Goal: Task Accomplishment & Management: Manage account settings

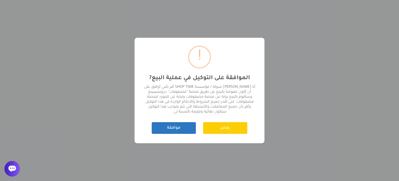
click at [174, 130] on button "موافقة" at bounding box center [174, 128] width 44 height 12
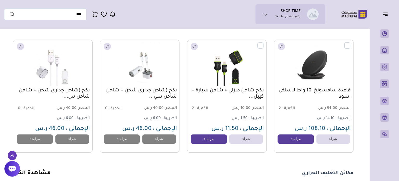
scroll to position [1967, 0]
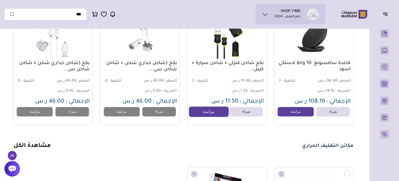
click at [217, 117] on link "مزامنة" at bounding box center [209, 111] width 40 height 10
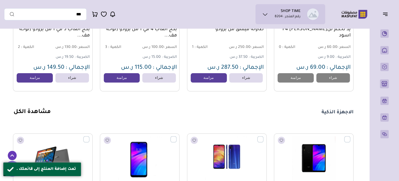
scroll to position [2279, 0]
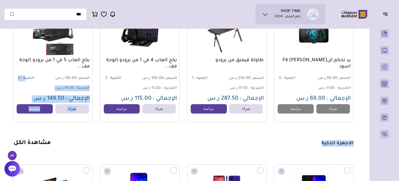
drag, startPoint x: 25, startPoint y: 103, endPoint x: 159, endPoint y: 148, distance: 141.4
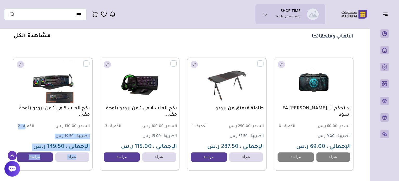
scroll to position [2227, 0]
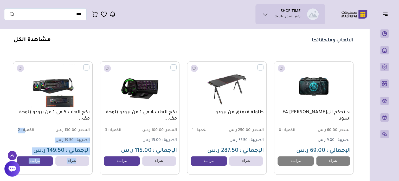
click at [36, 43] on link "مشاهدة الكل" at bounding box center [32, 40] width 37 height 6
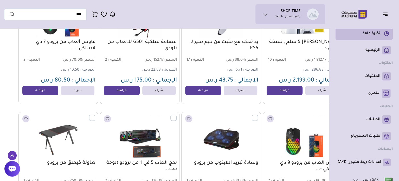
scroll to position [416, 0]
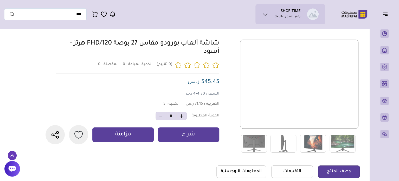
scroll to position [26, 0]
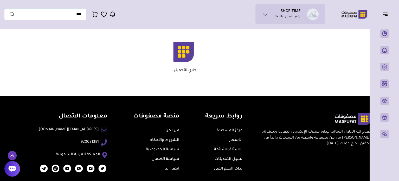
scroll to position [848, 0]
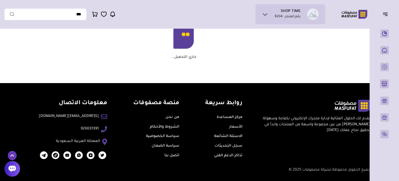
click at [266, 12] on icon at bounding box center [265, 14] width 6 height 6
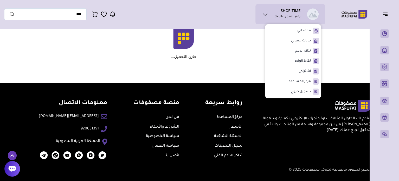
click at [266, 12] on icon at bounding box center [265, 14] width 6 height 6
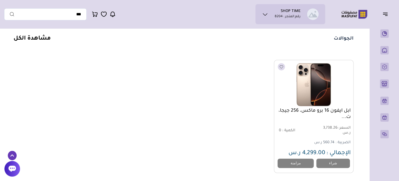
scroll to position [2123, 0]
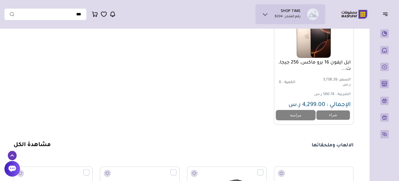
click at [299, 120] on link "مزامنة" at bounding box center [296, 115] width 40 height 10
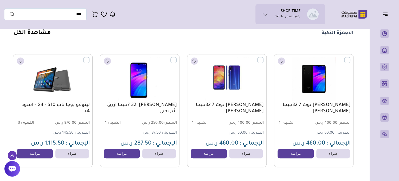
scroll to position [2383, 0]
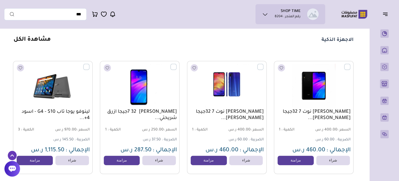
click at [41, 43] on link "مشاهدة الكل" at bounding box center [32, 40] width 37 height 6
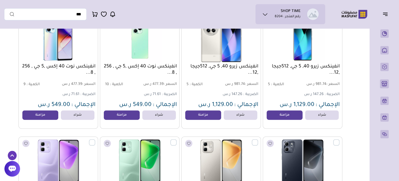
scroll to position [78, 0]
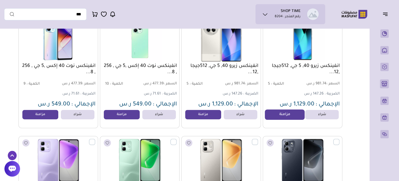
click at [277, 117] on link "مزامنة" at bounding box center [285, 114] width 40 height 10
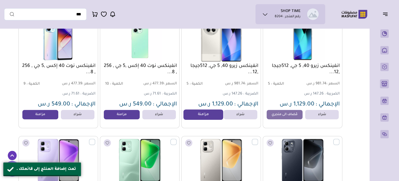
click at [207, 114] on link "مزامنة" at bounding box center [203, 114] width 40 height 10
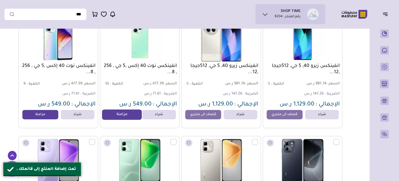
click at [119, 117] on link "مزامنة" at bounding box center [122, 114] width 40 height 10
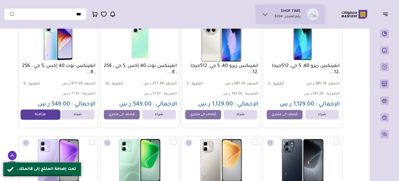
click at [46, 119] on link "مزامنة" at bounding box center [41, 114] width 40 height 10
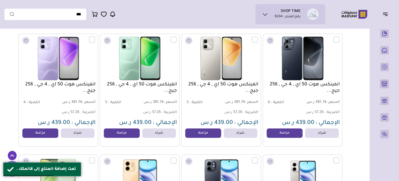
scroll to position [208, 0]
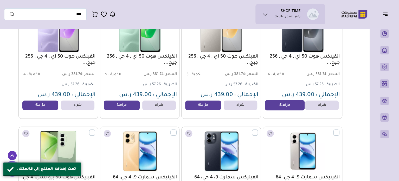
click at [280, 109] on link "مزامنة" at bounding box center [285, 105] width 40 height 10
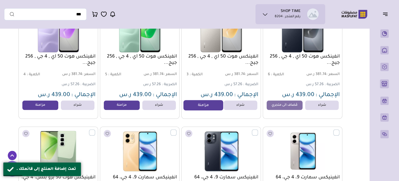
click at [210, 108] on link "مزامنة" at bounding box center [203, 105] width 40 height 10
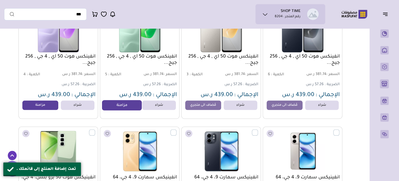
click at [123, 108] on link "مزامنة" at bounding box center [122, 105] width 40 height 10
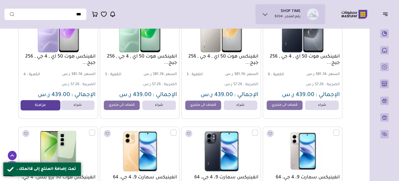
click at [49, 110] on link "مزامنة" at bounding box center [41, 105] width 40 height 10
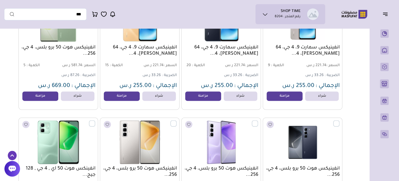
scroll to position [338, 0]
click at [275, 99] on link "مزامنة" at bounding box center [285, 95] width 40 height 10
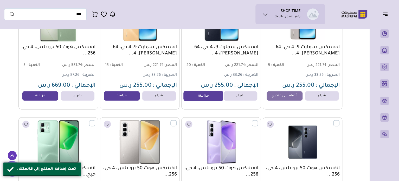
drag, startPoint x: 203, startPoint y: 96, endPoint x: 184, endPoint y: 101, distance: 19.0
click at [203, 96] on link "مزامنة" at bounding box center [203, 95] width 40 height 10
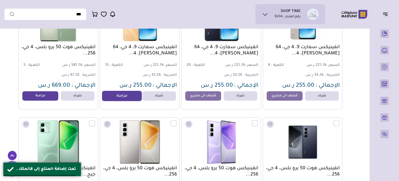
click at [128, 98] on link "مزامنة" at bounding box center [122, 95] width 40 height 10
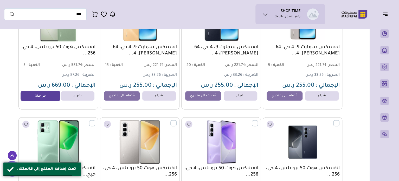
click at [46, 98] on link "مزامنة" at bounding box center [41, 95] width 40 height 10
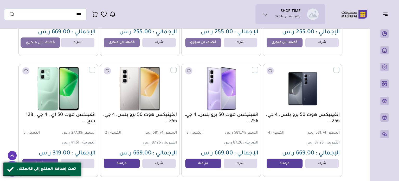
scroll to position [442, 0]
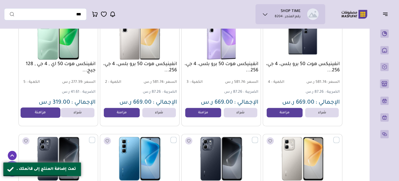
click at [50, 113] on link "مزامنة" at bounding box center [41, 112] width 40 height 10
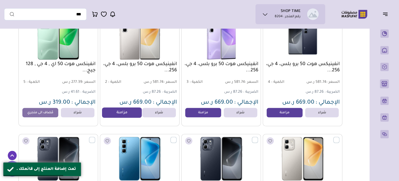
click at [113, 115] on link "مزامنة" at bounding box center [122, 112] width 40 height 10
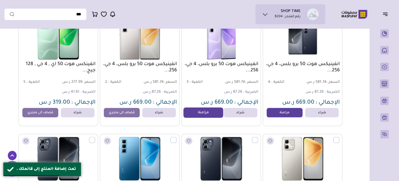
click at [209, 114] on link "مزامنة" at bounding box center [203, 112] width 40 height 10
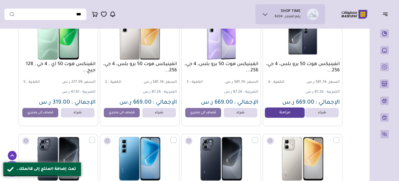
click at [292, 115] on link "مزامنة" at bounding box center [285, 112] width 40 height 10
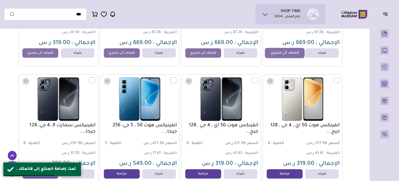
scroll to position [572, 0]
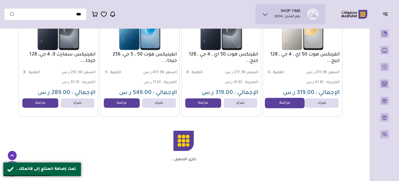
click at [289, 108] on link "مزامنة" at bounding box center [285, 103] width 40 height 10
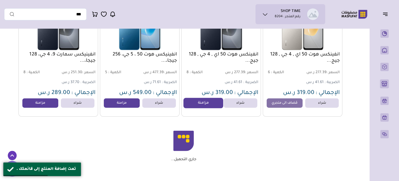
click at [209, 107] on link "مزامنة" at bounding box center [203, 103] width 40 height 10
click at [42, 107] on link "مزامنة" at bounding box center [41, 103] width 40 height 10
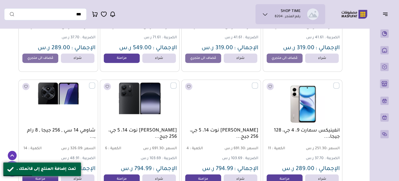
scroll to position [702, 0]
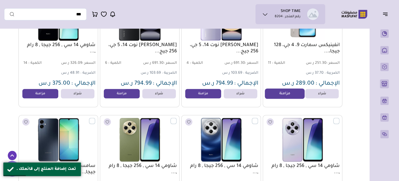
click at [281, 97] on link "مزامنة" at bounding box center [285, 94] width 40 height 10
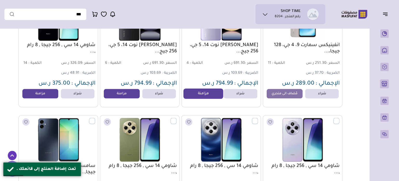
click at [206, 96] on link "مزامنة" at bounding box center [203, 94] width 40 height 10
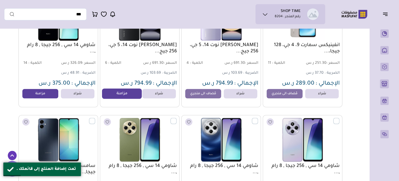
click at [116, 94] on link "مزامنة" at bounding box center [122, 94] width 40 height 10
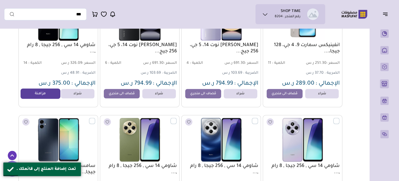
click at [46, 94] on link "مزامنة" at bounding box center [41, 94] width 40 height 10
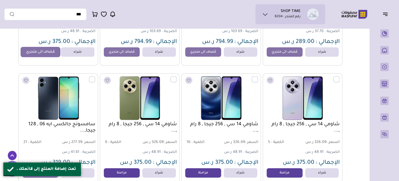
scroll to position [780, 0]
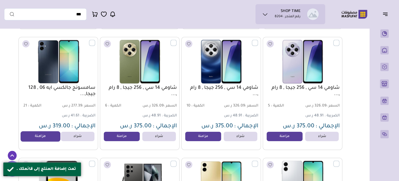
click at [46, 136] on link "مزامنة" at bounding box center [41, 136] width 40 height 10
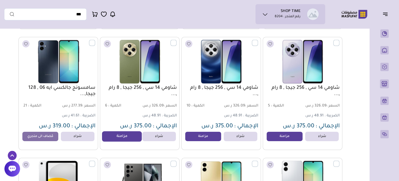
click at [108, 137] on link "مزامنة" at bounding box center [122, 136] width 40 height 10
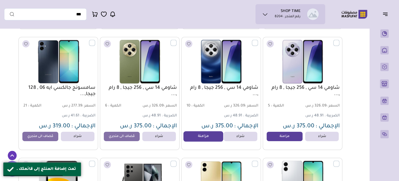
click at [200, 138] on link "مزامنة" at bounding box center [203, 136] width 40 height 10
click at [289, 138] on link "مزامنة" at bounding box center [285, 136] width 40 height 10
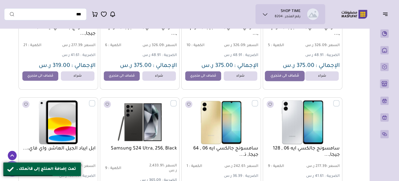
scroll to position [910, 0]
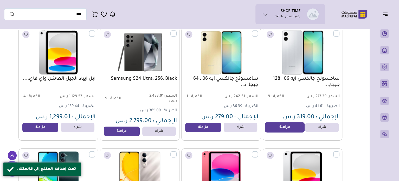
click at [288, 132] on link "مزامنة" at bounding box center [285, 127] width 40 height 10
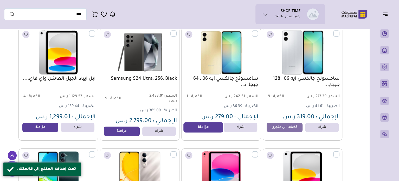
click at [204, 131] on link "مزامنة" at bounding box center [203, 127] width 40 height 10
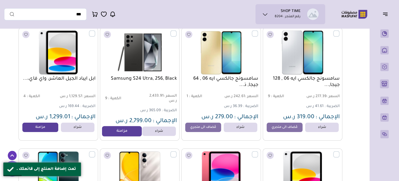
click at [134, 135] on link "مزامنة" at bounding box center [122, 131] width 40 height 10
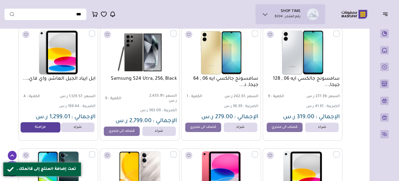
click at [51, 128] on link "مزامنة" at bounding box center [41, 127] width 40 height 10
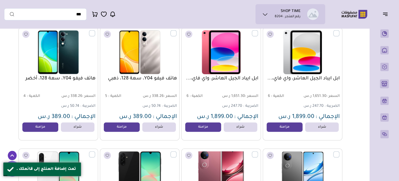
scroll to position [1040, 0]
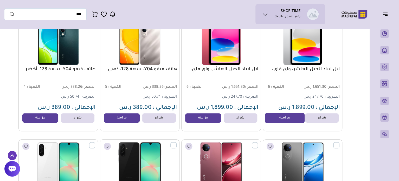
click at [280, 123] on link "مزامنة" at bounding box center [285, 118] width 40 height 10
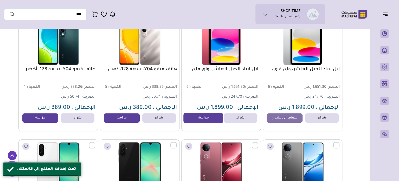
click at [216, 123] on link "مزامنة" at bounding box center [203, 118] width 40 height 10
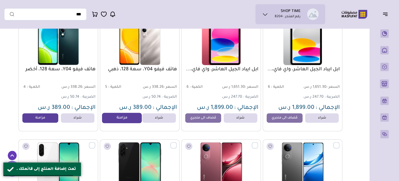
click at [128, 120] on link "مزامنة" at bounding box center [122, 118] width 40 height 10
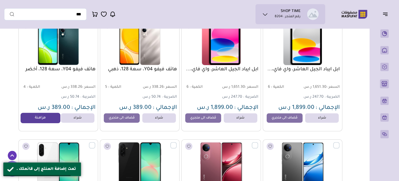
click at [46, 118] on link "مزامنة" at bounding box center [41, 118] width 40 height 10
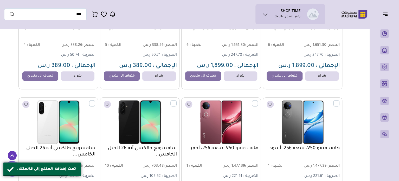
scroll to position [1170, 0]
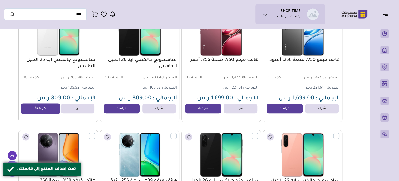
click at [52, 112] on link "مزامنة" at bounding box center [41, 108] width 40 height 10
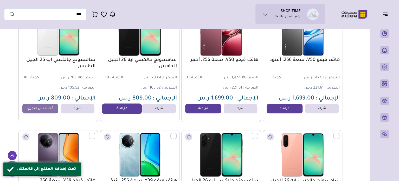
click at [109, 111] on link "مزامنة" at bounding box center [122, 108] width 40 height 10
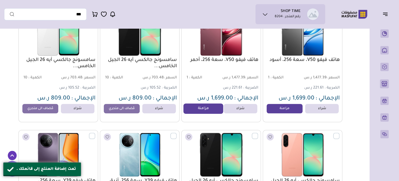
click at [195, 114] on link "مزامنة" at bounding box center [203, 108] width 40 height 10
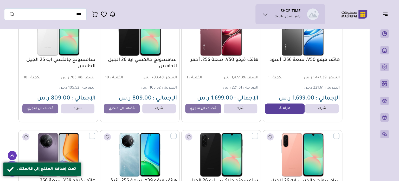
click at [270, 114] on link "مزامنة" at bounding box center [285, 108] width 40 height 10
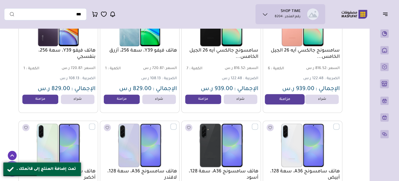
click at [279, 101] on link "مزامنة" at bounding box center [285, 99] width 40 height 10
click at [209, 101] on link "مزامنة" at bounding box center [203, 99] width 40 height 10
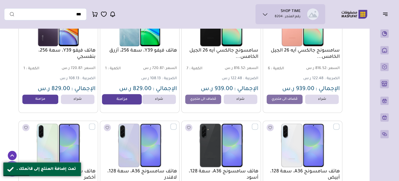
click at [113, 98] on link "مزامنة" at bounding box center [122, 99] width 40 height 10
click at [47, 99] on link "مزامنة" at bounding box center [41, 99] width 40 height 10
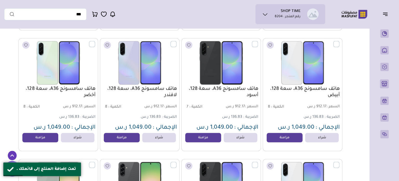
scroll to position [1430, 0]
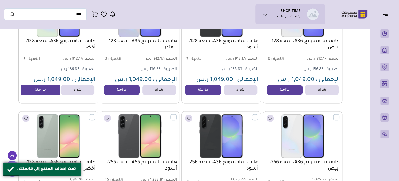
click at [49, 92] on link "مزامنة" at bounding box center [41, 90] width 40 height 10
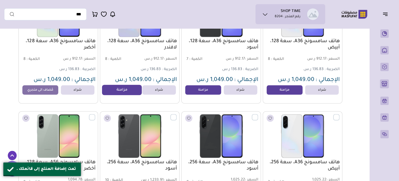
click at [119, 90] on link "مزامنة" at bounding box center [122, 90] width 40 height 10
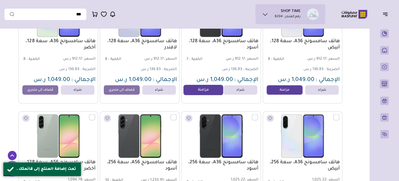
click at [193, 91] on link "مزامنة" at bounding box center [203, 90] width 40 height 10
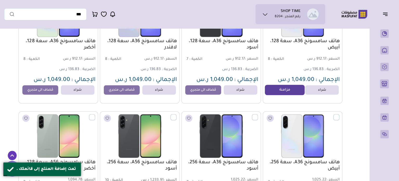
click at [277, 92] on link "مزامنة" at bounding box center [285, 90] width 40 height 10
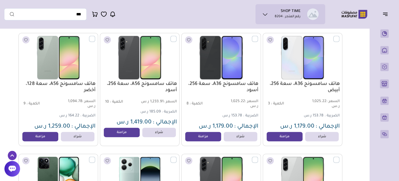
scroll to position [1534, 0]
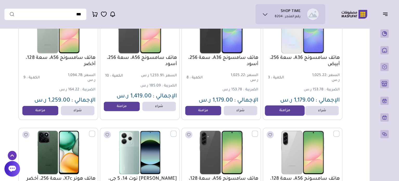
click at [280, 113] on link "مزامنة" at bounding box center [285, 110] width 40 height 10
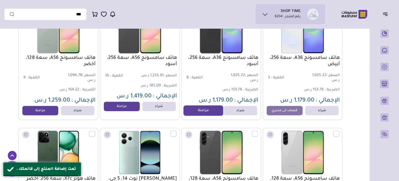
click at [211, 113] on link "مزامنة" at bounding box center [203, 110] width 40 height 10
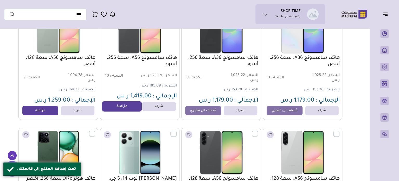
click at [134, 112] on link "مزامنة" at bounding box center [122, 106] width 40 height 10
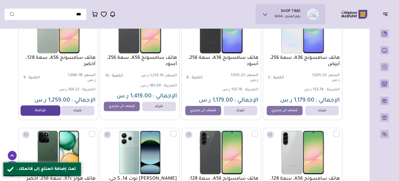
click at [50, 112] on link "مزامنة" at bounding box center [41, 110] width 40 height 10
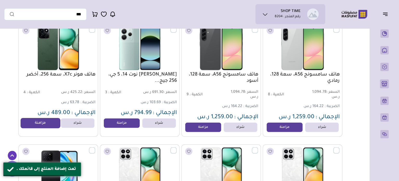
click at [51, 125] on link "مزامنة" at bounding box center [41, 123] width 40 height 10
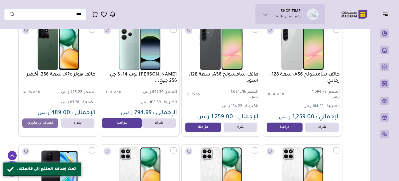
click at [123, 123] on link "مزامنة" at bounding box center [122, 123] width 40 height 10
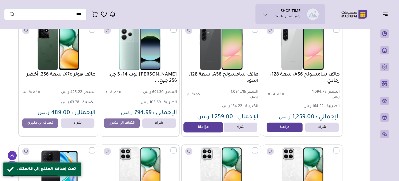
click at [195, 129] on link "مزامنة" at bounding box center [203, 127] width 40 height 10
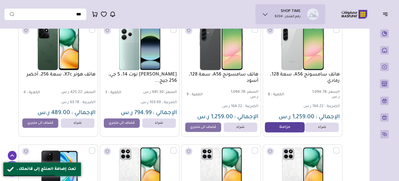
click at [288, 130] on link "مزامنة" at bounding box center [285, 127] width 40 height 10
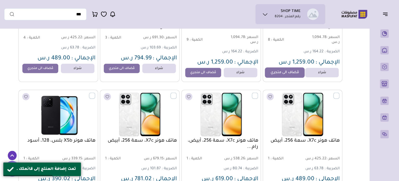
scroll to position [1742, 0]
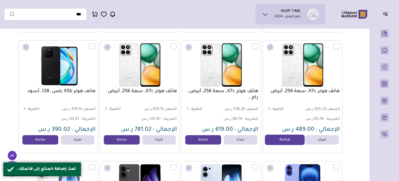
click at [282, 143] on link "مزامنة" at bounding box center [285, 139] width 40 height 10
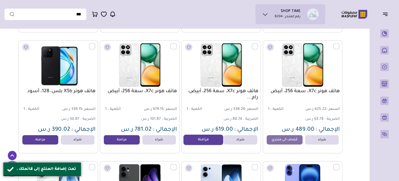
drag, startPoint x: 202, startPoint y: 143, endPoint x: 185, endPoint y: 143, distance: 16.9
click at [202, 143] on link "مزامنة" at bounding box center [203, 139] width 40 height 10
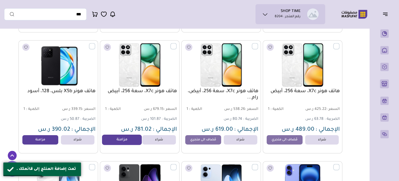
click at [128, 141] on link "مزامنة" at bounding box center [122, 139] width 40 height 10
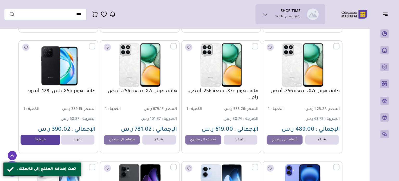
click at [43, 140] on link "مزامنة" at bounding box center [41, 139] width 40 height 10
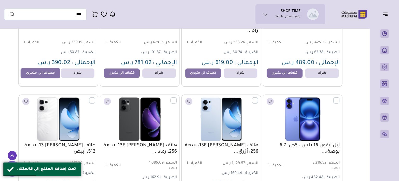
scroll to position [1872, 0]
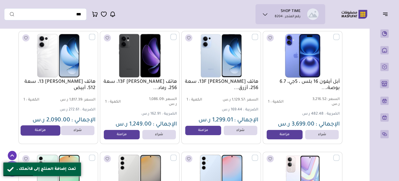
click at [45, 133] on link "مزامنة" at bounding box center [41, 130] width 40 height 10
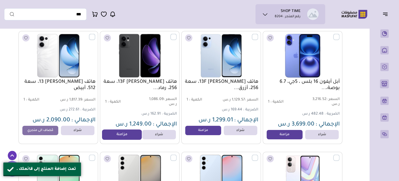
click at [126, 139] on link "مزامنة" at bounding box center [122, 134] width 40 height 10
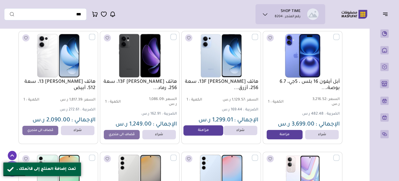
click at [198, 134] on link "مزامنة" at bounding box center [203, 130] width 40 height 10
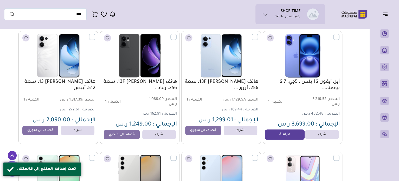
click at [281, 139] on link "مزامنة" at bounding box center [285, 134] width 40 height 10
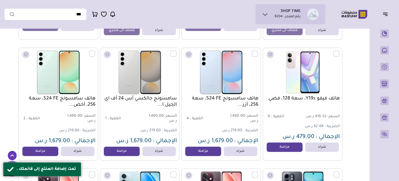
scroll to position [2002, 0]
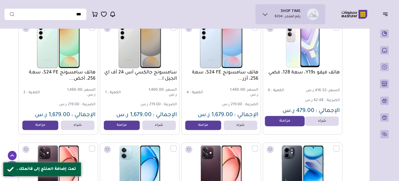
click at [282, 124] on link "مزامنة" at bounding box center [285, 121] width 40 height 10
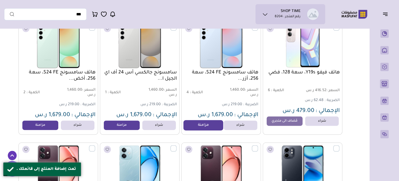
click at [204, 130] on link "مزامنة" at bounding box center [203, 125] width 40 height 10
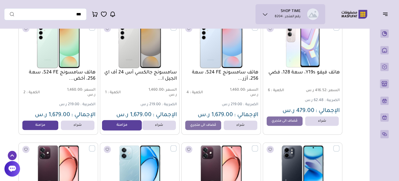
click at [123, 127] on link "مزامنة" at bounding box center [122, 125] width 40 height 10
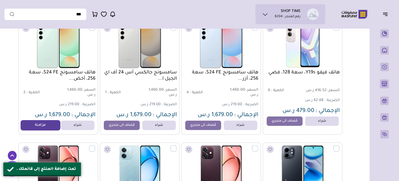
click at [52, 127] on link "مزامنة" at bounding box center [41, 125] width 40 height 10
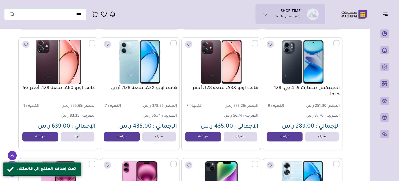
scroll to position [2132, 0]
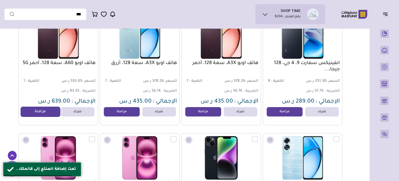
click at [48, 113] on link "مزامنة" at bounding box center [41, 111] width 40 height 10
click at [121, 115] on link "مزامنة" at bounding box center [122, 111] width 40 height 10
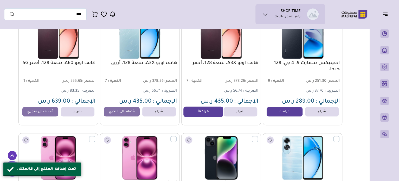
click at [204, 117] on link "مزامنة" at bounding box center [203, 111] width 40 height 10
click at [286, 114] on link "مزامنة" at bounding box center [285, 111] width 40 height 10
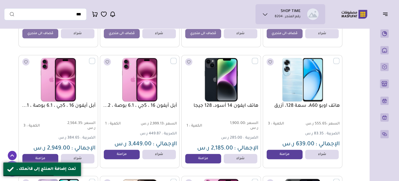
scroll to position [2236, 0]
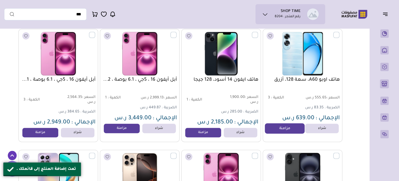
click at [283, 129] on link "مزامنة" at bounding box center [285, 128] width 40 height 10
click at [216, 134] on link "مزامنة" at bounding box center [203, 132] width 40 height 10
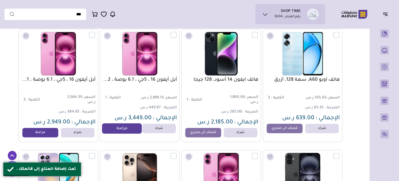
click at [128, 134] on link "مزامنة" at bounding box center [122, 128] width 40 height 10
click at [43, 137] on link "مزامنة" at bounding box center [41, 132] width 40 height 10
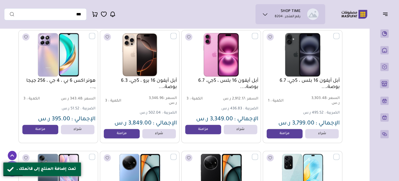
scroll to position [2366, 0]
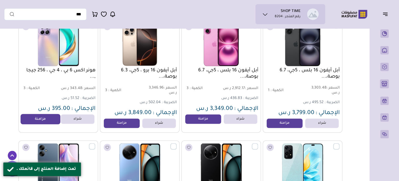
click at [51, 121] on link "مزامنة" at bounding box center [41, 119] width 40 height 10
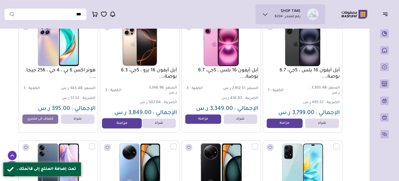
click at [114, 125] on link "مزامنة" at bounding box center [122, 123] width 40 height 10
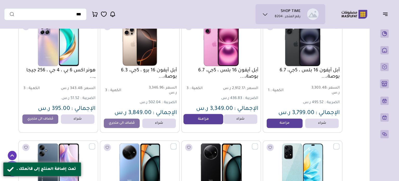
click at [204, 124] on link "مزامنة" at bounding box center [203, 119] width 40 height 10
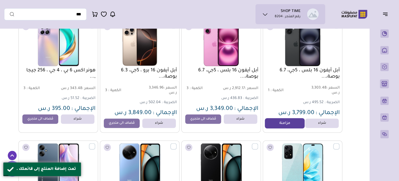
click at [276, 124] on link "مزامنة" at bounding box center [285, 123] width 40 height 10
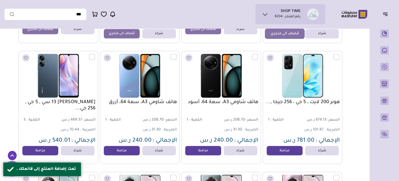
scroll to position [2470, 0]
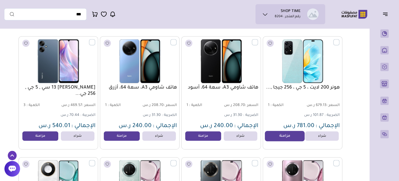
click at [280, 137] on link "مزامنة" at bounding box center [285, 136] width 40 height 10
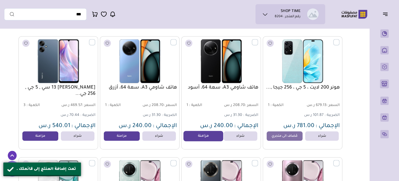
click at [209, 139] on link "مزامنة" at bounding box center [203, 136] width 40 height 10
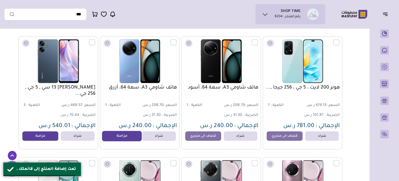
click at [124, 141] on link "مزامنة" at bounding box center [122, 136] width 40 height 10
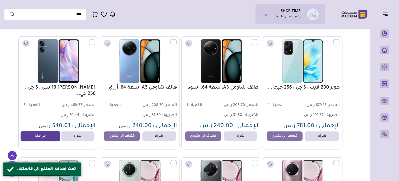
click at [46, 138] on link "مزامنة" at bounding box center [41, 136] width 40 height 10
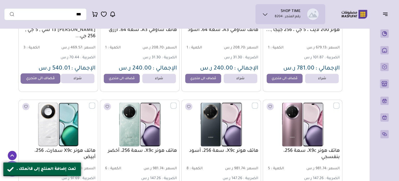
scroll to position [2600, 0]
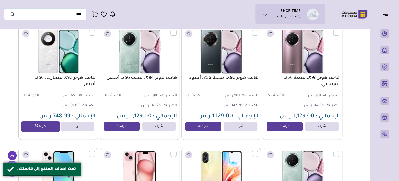
click at [49, 128] on link "مزامنة" at bounding box center [41, 126] width 40 height 10
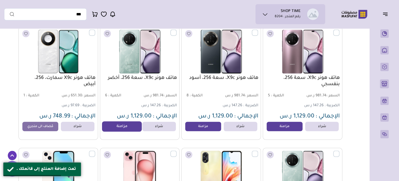
click at [119, 130] on link "مزامنة" at bounding box center [122, 126] width 40 height 10
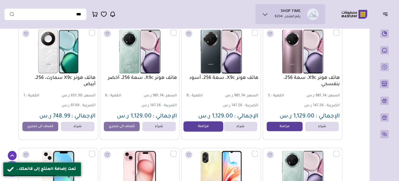
click at [202, 129] on link "مزامنة" at bounding box center [203, 126] width 40 height 10
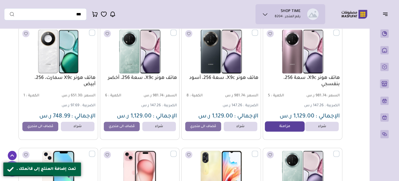
click at [275, 129] on link "مزامنة" at bounding box center [285, 126] width 40 height 10
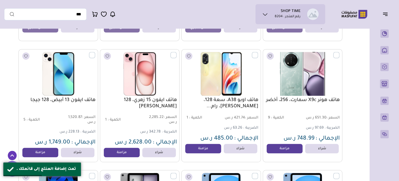
scroll to position [2731, 0]
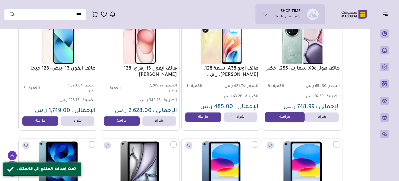
click at [280, 122] on link "مزامنة" at bounding box center [285, 117] width 40 height 10
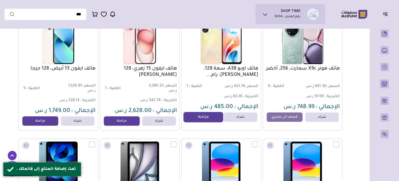
click at [212, 121] on link "مزامنة" at bounding box center [203, 117] width 40 height 10
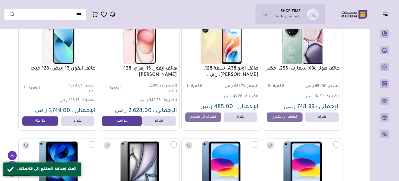
click at [126, 126] on link "مزامنة" at bounding box center [122, 121] width 40 height 10
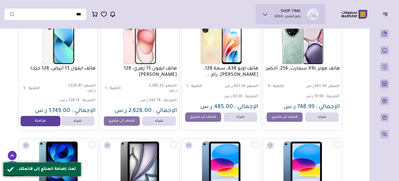
click at [48, 126] on link "مزامنة" at bounding box center [41, 121] width 40 height 10
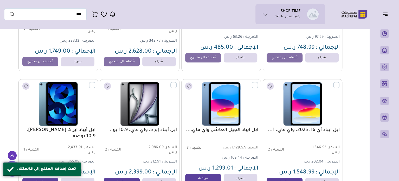
scroll to position [2861, 0]
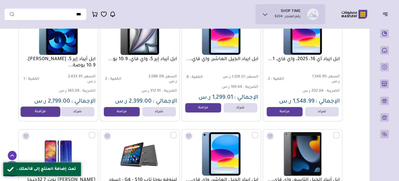
click at [47, 114] on link "مزامنة" at bounding box center [41, 112] width 40 height 10
click at [111, 114] on link "مزامنة" at bounding box center [122, 112] width 40 height 10
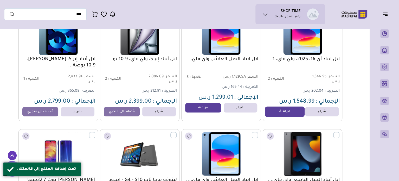
click at [274, 114] on link "مزامنة" at bounding box center [285, 112] width 40 height 10
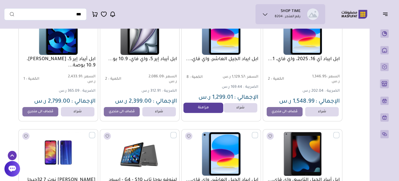
click at [208, 111] on link "مزامنة" at bounding box center [203, 107] width 40 height 10
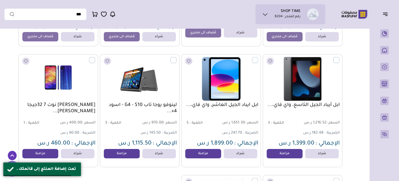
scroll to position [2965, 0]
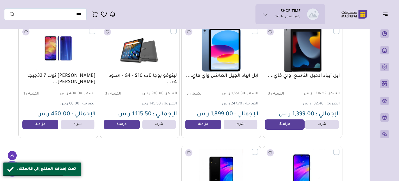
click at [281, 130] on link "مزامنة" at bounding box center [285, 124] width 40 height 10
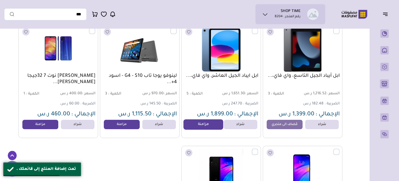
click at [203, 130] on link "مزامنة" at bounding box center [203, 124] width 40 height 10
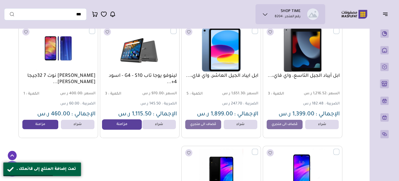
click at [129, 127] on link "مزامنة" at bounding box center [122, 124] width 40 height 10
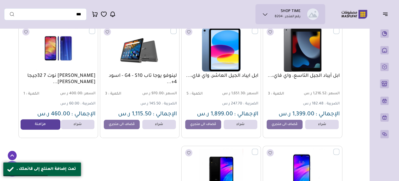
click at [42, 125] on link "مزامنة" at bounding box center [41, 124] width 40 height 10
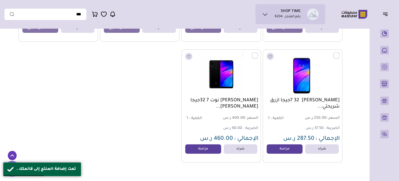
scroll to position [3095, 0]
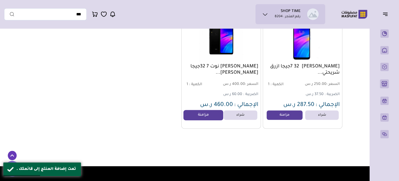
click at [207, 116] on link "مزامنة" at bounding box center [203, 115] width 40 height 10
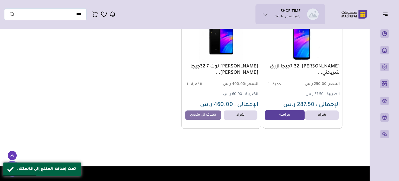
click at [278, 120] on link "مزامنة" at bounding box center [285, 115] width 40 height 10
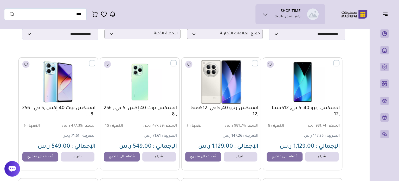
scroll to position [0, 0]
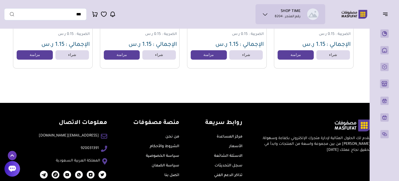
scroll to position [3520, 0]
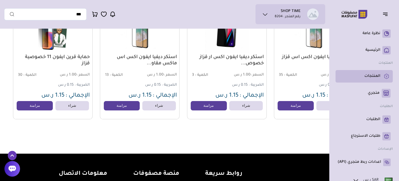
click at [379, 75] on p "المنتجات" at bounding box center [372, 76] width 16 height 5
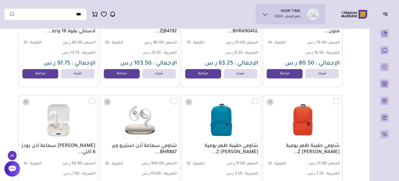
scroll to position [1248, 0]
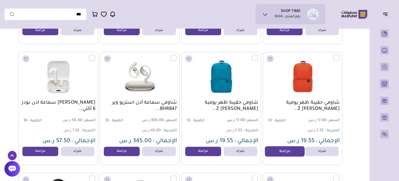
click at [271, 152] on link "مزامنة" at bounding box center [285, 151] width 40 height 10
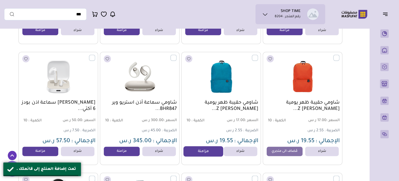
click at [214, 154] on link "مزامنة" at bounding box center [203, 151] width 40 height 10
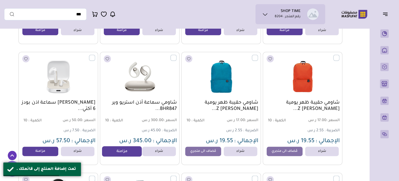
scroll to position [1170, 0]
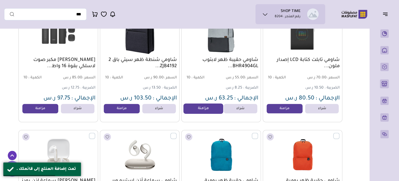
click at [196, 112] on link "مزامنة" at bounding box center [203, 108] width 40 height 10
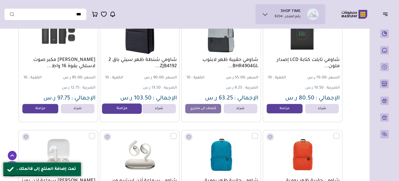
click at [123, 111] on link "مزامنة" at bounding box center [122, 108] width 40 height 10
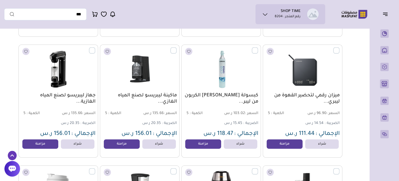
scroll to position [1976, 0]
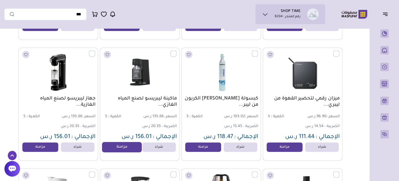
click at [118, 147] on link "مزامنة" at bounding box center [122, 147] width 40 height 10
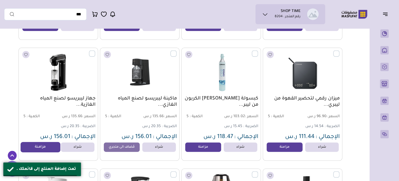
click at [52, 148] on link "مزامنة" at bounding box center [41, 147] width 40 height 10
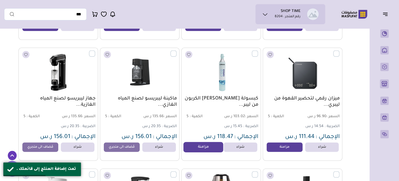
click at [210, 147] on link "مزامنة" at bounding box center [203, 147] width 40 height 10
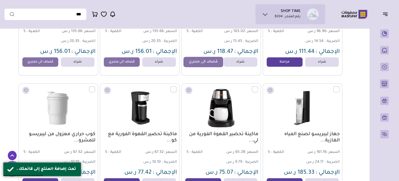
scroll to position [2106, 0]
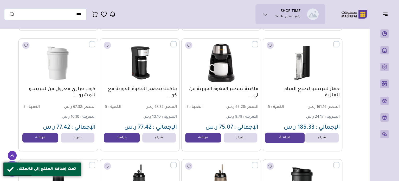
click at [276, 142] on link "مزامنة" at bounding box center [285, 137] width 40 height 10
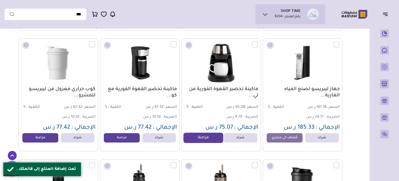
click at [206, 139] on link "مزامنة" at bounding box center [203, 137] width 40 height 10
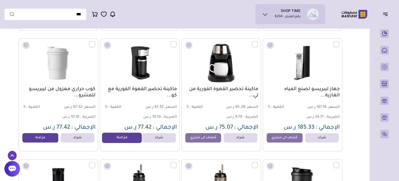
click at [131, 138] on link "مزامنة" at bounding box center [122, 137] width 40 height 10
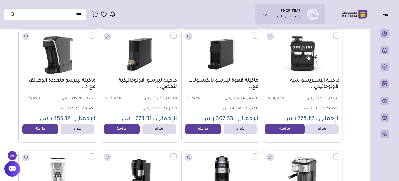
scroll to position [3563, 0]
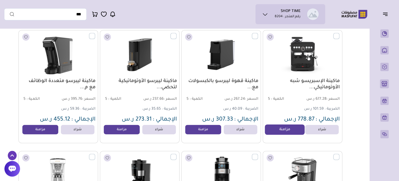
click at [285, 131] on link "مزامنة" at bounding box center [285, 129] width 40 height 10
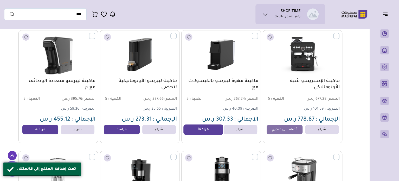
click at [211, 132] on link "مزامنة" at bounding box center [203, 129] width 40 height 10
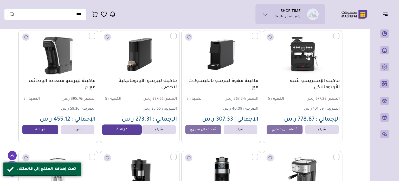
click at [129, 135] on link "مزامنة" at bounding box center [122, 129] width 40 height 10
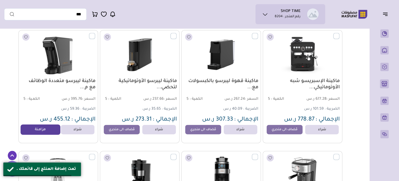
click at [51, 132] on link "مزامنة" at bounding box center [41, 129] width 40 height 10
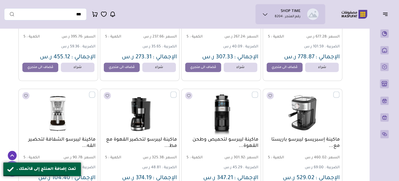
scroll to position [3693, 0]
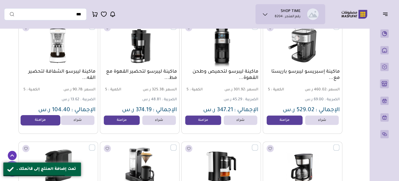
click at [41, 122] on link "مزامنة" at bounding box center [41, 120] width 40 height 10
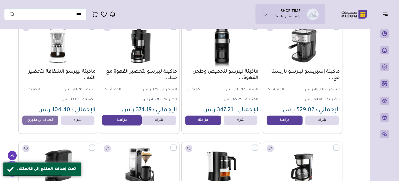
drag, startPoint x: 110, startPoint y: 122, endPoint x: 119, endPoint y: 121, distance: 9.1
click at [110, 122] on link "مزامنة" at bounding box center [122, 120] width 40 height 10
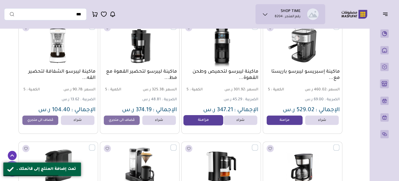
drag, startPoint x: 192, startPoint y: 124, endPoint x: 210, endPoint y: 123, distance: 17.7
click at [192, 124] on link "مزامنة" at bounding box center [203, 120] width 40 height 10
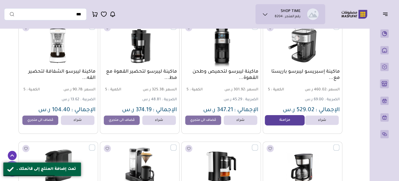
click at [268, 122] on link "مزامنة" at bounding box center [285, 120] width 40 height 10
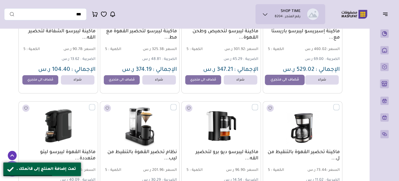
scroll to position [3797, 0]
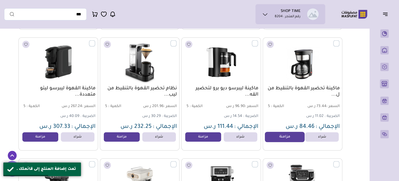
click at [279, 138] on link "مزامنة" at bounding box center [285, 137] width 40 height 10
click at [200, 137] on link "مزامنة" at bounding box center [203, 137] width 40 height 10
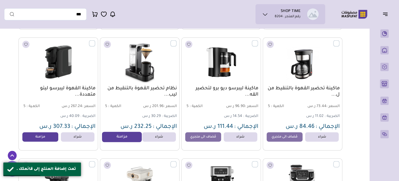
click at [123, 139] on link "مزامنة" at bounding box center [122, 137] width 40 height 10
click at [50, 137] on link "مزامنة" at bounding box center [41, 137] width 40 height 10
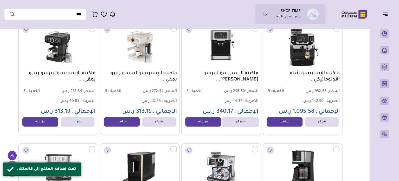
scroll to position [3927, 0]
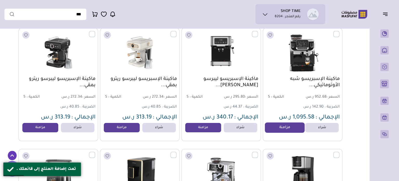
click at [282, 128] on link "مزامنة" at bounding box center [285, 127] width 40 height 10
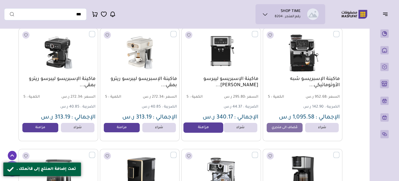
click at [204, 132] on link "مزامنة" at bounding box center [203, 127] width 40 height 10
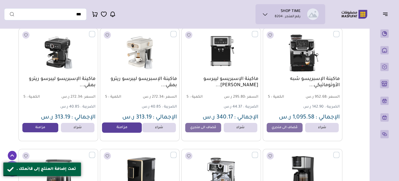
click at [128, 129] on link "مزامنة" at bounding box center [122, 127] width 40 height 10
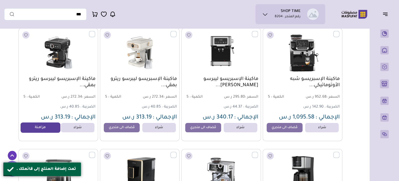
click at [47, 131] on link "مزامنة" at bounding box center [41, 127] width 40 height 10
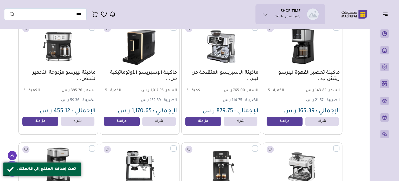
scroll to position [4057, 0]
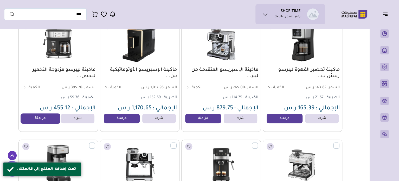
click at [47, 122] on link "مزامنة" at bounding box center [41, 118] width 40 height 10
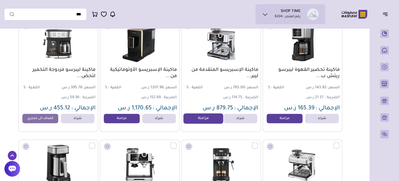
click at [199, 119] on link "مزامنة" at bounding box center [203, 118] width 40 height 10
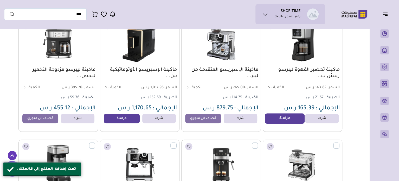
click at [276, 119] on link "مزامنة" at bounding box center [285, 118] width 40 height 10
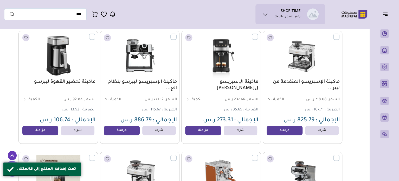
scroll to position [4161, 0]
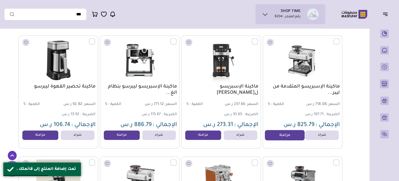
click at [279, 137] on link "مزامنة" at bounding box center [285, 135] width 40 height 10
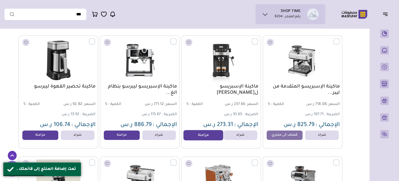
click at [208, 137] on link "مزامنة" at bounding box center [203, 135] width 40 height 10
drag, startPoint x: 113, startPoint y: 134, endPoint x: 63, endPoint y: 138, distance: 50.1
click at [113, 134] on link "مزامنة" at bounding box center [122, 134] width 36 height 9
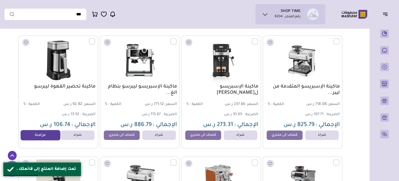
click at [39, 134] on link "مزامنة" at bounding box center [41, 135] width 40 height 10
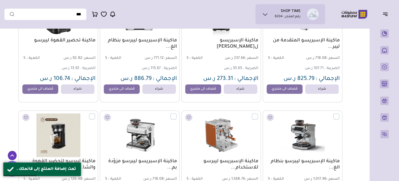
scroll to position [4291, 0]
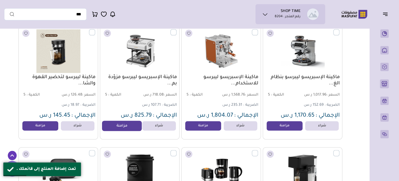
click at [125, 128] on link "مزامنة" at bounding box center [122, 125] width 40 height 10
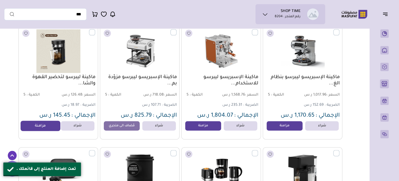
click at [49, 127] on link "مزامنة" at bounding box center [41, 125] width 40 height 10
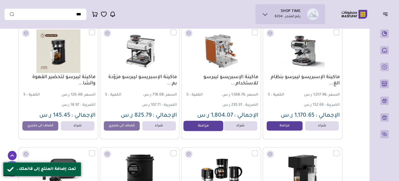
click at [201, 131] on link "مزامنة" at bounding box center [203, 125] width 40 height 10
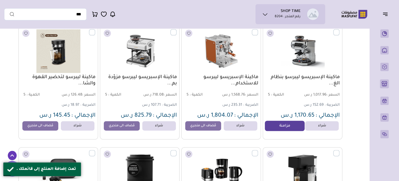
click at [281, 131] on link "مزامنة" at bounding box center [285, 125] width 40 height 10
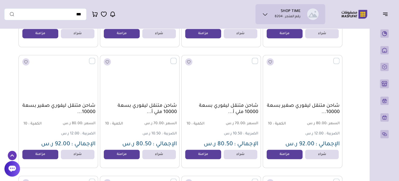
scroll to position [20102, 0]
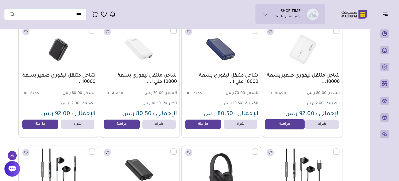
click at [270, 125] on link "مزامنة" at bounding box center [285, 124] width 40 height 10
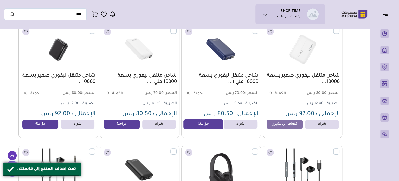
click at [201, 124] on link "مزامنة" at bounding box center [203, 124] width 40 height 10
click at [125, 128] on link "مزامنة" at bounding box center [122, 124] width 40 height 10
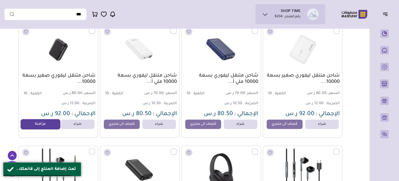
click at [43, 124] on link "مزامنة" at bounding box center [41, 124] width 40 height 10
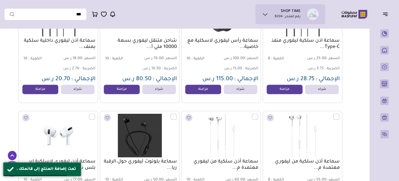
scroll to position [20258, 0]
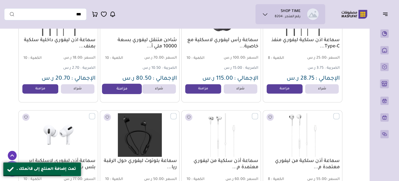
click at [131, 92] on link "مزامنة" at bounding box center [122, 88] width 40 height 10
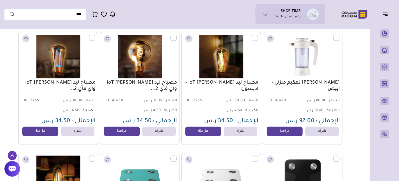
scroll to position [25069, 0]
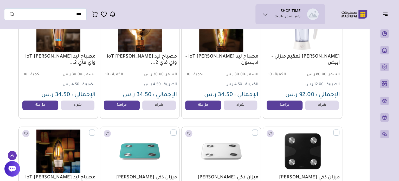
click at [277, 108] on link "مزامنة" at bounding box center [285, 104] width 36 height 9
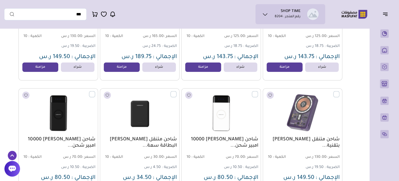
scroll to position [28917, 0]
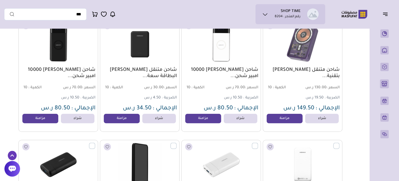
click at [215, 120] on link "مزامنة" at bounding box center [203, 118] width 36 height 9
click at [271, 121] on link "مزامنة" at bounding box center [285, 118] width 36 height 9
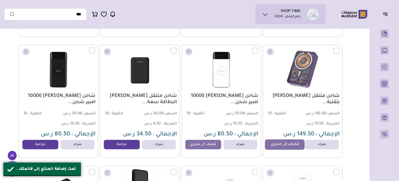
click at [286, 145] on link "مُضاف الى متجري" at bounding box center [285, 144] width 40 height 10
click at [135, 145] on link "مزامنة" at bounding box center [122, 144] width 40 height 10
click at [59, 146] on div "شراء مزامنة" at bounding box center [58, 144] width 72 height 9
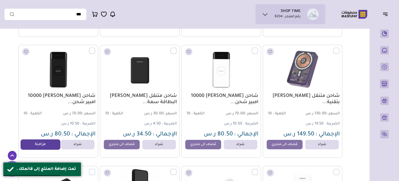
click at [55, 145] on link "مزامنة" at bounding box center [41, 144] width 40 height 10
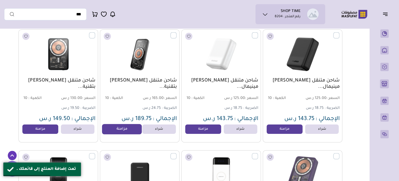
scroll to position [28787, 0]
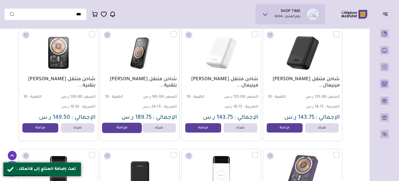
click at [124, 130] on link "مزامنة" at bounding box center [122, 127] width 40 height 10
click at [48, 132] on link "مزامنة" at bounding box center [41, 127] width 40 height 10
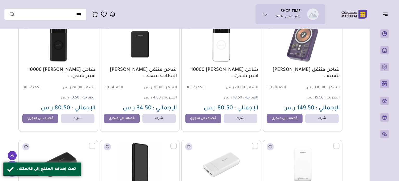
scroll to position [29047, 0]
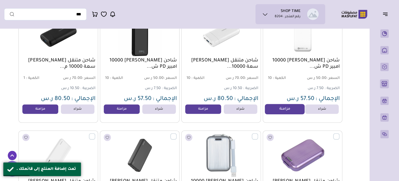
click at [288, 113] on link "مزامنة" at bounding box center [285, 109] width 40 height 10
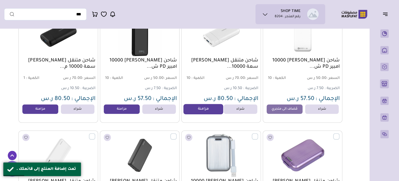
click at [209, 113] on link "مزامنة" at bounding box center [203, 109] width 40 height 10
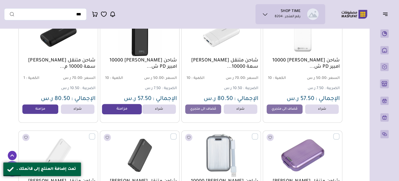
click at [126, 113] on link "مزامنة" at bounding box center [122, 109] width 40 height 10
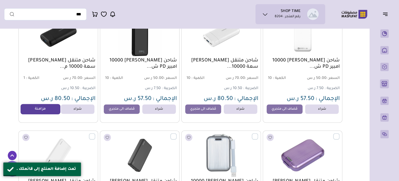
click at [41, 112] on link "مزامنة" at bounding box center [41, 109] width 40 height 10
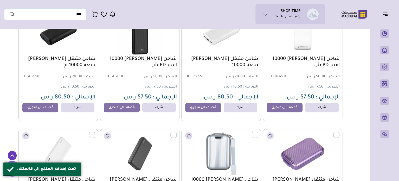
scroll to position [29177, 0]
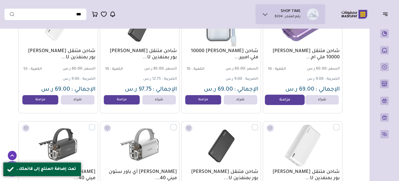
click at [285, 105] on link "مزامنة" at bounding box center [285, 99] width 40 height 10
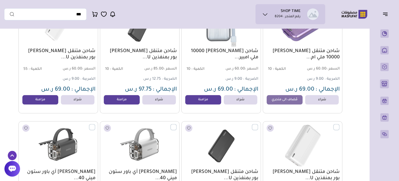
click at [212, 103] on link "مزامنة" at bounding box center [203, 99] width 36 height 9
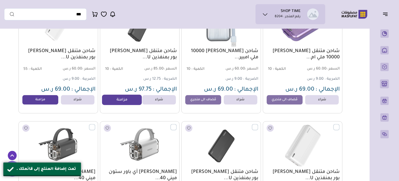
click at [125, 102] on link "مزامنة" at bounding box center [122, 99] width 40 height 10
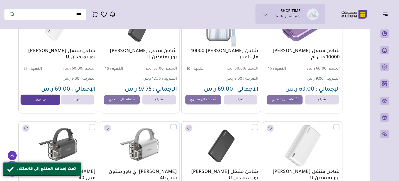
click at [45, 100] on link "مزامنة" at bounding box center [41, 99] width 40 height 10
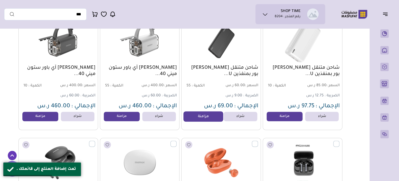
click at [198, 116] on link "مزامنة" at bounding box center [203, 116] width 40 height 10
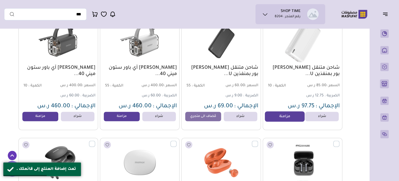
click at [286, 117] on link "مزامنة" at bounding box center [285, 116] width 40 height 10
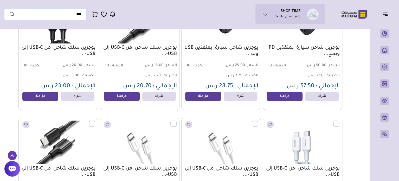
scroll to position [30868, 0]
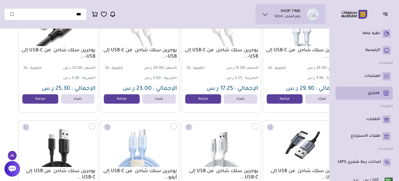
drag, startPoint x: 368, startPoint y: 163, endPoint x: 356, endPoint y: 94, distance: 70.1
click at [370, 167] on li "اعدادات ربط متجري (API)" at bounding box center [363, 162] width 57 height 12
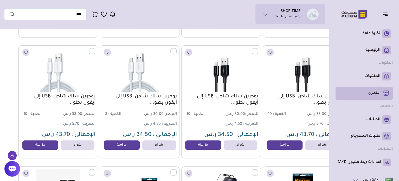
click at [378, 93] on p "متجري ( 0 )" at bounding box center [374, 92] width 12 height 5
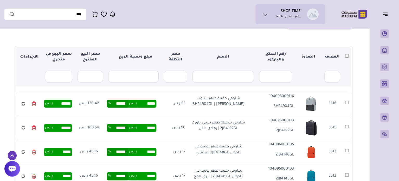
scroll to position [52, 0]
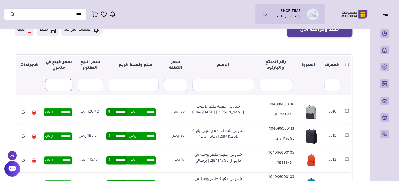
click at [62, 86] on input "text" at bounding box center [59, 85] width 28 height 12
click at [80, 83] on input "text" at bounding box center [89, 85] width 25 height 12
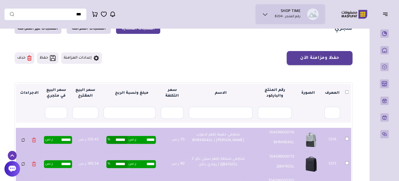
scroll to position [0, 0]
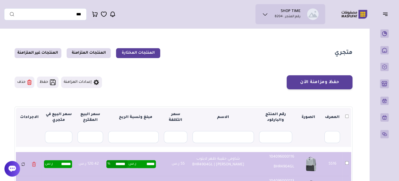
click at [96, 83] on icon at bounding box center [96, 82] width 5 height 5
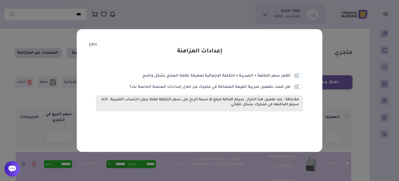
click at [299, 75] on span at bounding box center [298, 75] width 9 height 5
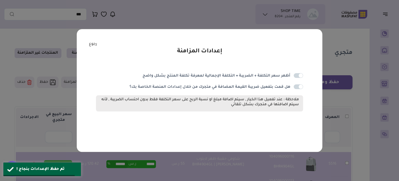
click at [297, 76] on span at bounding box center [298, 75] width 9 height 5
click at [94, 45] on link "رجوع" at bounding box center [93, 44] width 8 height 6
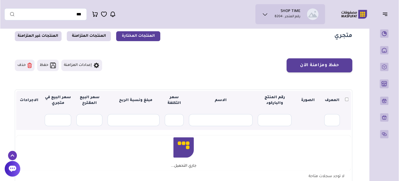
scroll to position [26, 0]
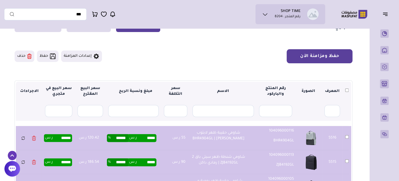
click at [319, 58] on button "حفظ ومزامنة الآن" at bounding box center [320, 56] width 66 height 14
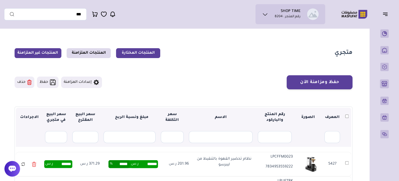
click at [50, 53] on link "المنتجات غير المتزامنة" at bounding box center [38, 53] width 47 height 10
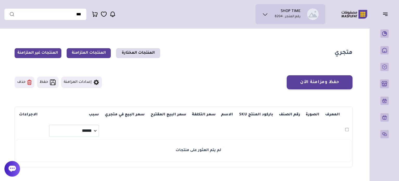
click at [106, 57] on link "المنتجات المتزامنة" at bounding box center [89, 53] width 44 height 10
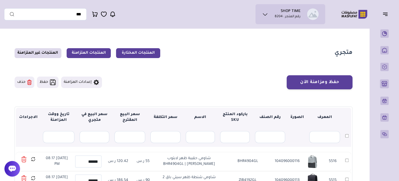
click at [153, 55] on link "المنتجات المختارة" at bounding box center [138, 53] width 44 height 10
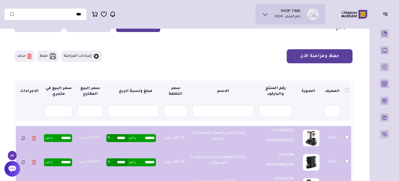
click at [318, 60] on button "حفظ ومزامنة الآن" at bounding box center [320, 56] width 66 height 14
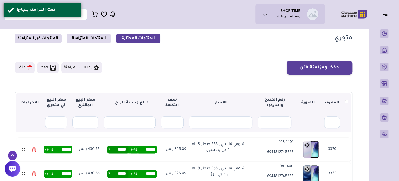
scroll to position [13, 0]
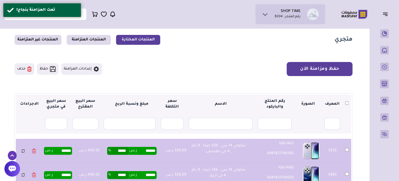
click at [338, 71] on button "حفظ ومزامنة الآن" at bounding box center [320, 69] width 66 height 14
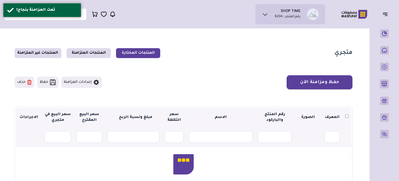
scroll to position [13, 0]
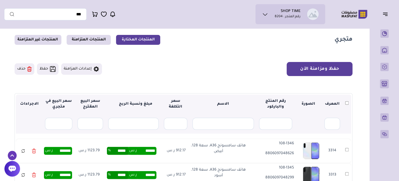
click at [301, 70] on button "حفظ ومزامنة الآن" at bounding box center [320, 69] width 66 height 14
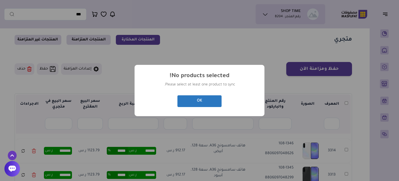
click at [216, 102] on button "OK" at bounding box center [200, 101] width 44 height 12
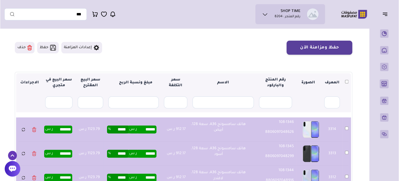
scroll to position [0, 0]
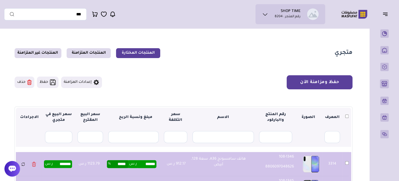
click at [320, 80] on button "حفظ ومزامنة الآن" at bounding box center [320, 82] width 66 height 14
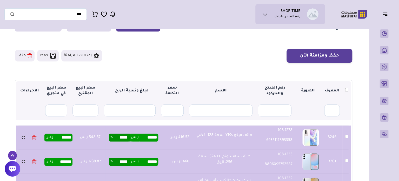
scroll to position [26, 0]
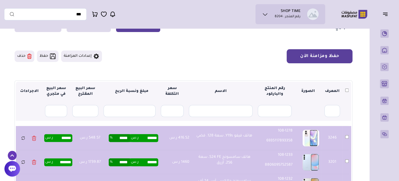
click at [292, 57] on button "حفظ ومزامنة الآن" at bounding box center [320, 56] width 66 height 14
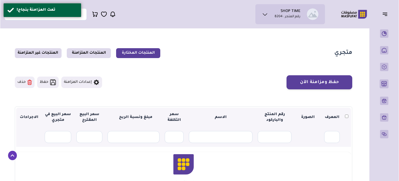
scroll to position [26, 0]
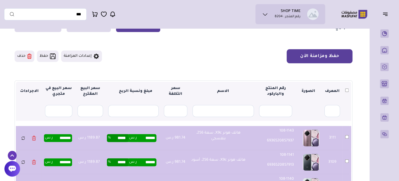
click at [307, 54] on button "حفظ ومزامنة الآن" at bounding box center [320, 56] width 66 height 14
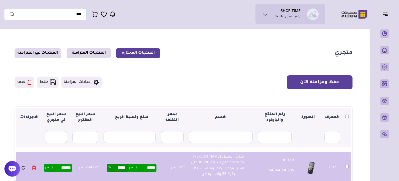
click at [331, 78] on button "حفظ ومزامنة الآن" at bounding box center [320, 82] width 66 height 14
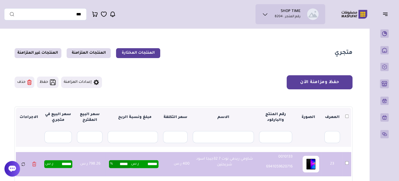
click at [323, 85] on button "حفظ ومزامنة الآن" at bounding box center [320, 82] width 66 height 14
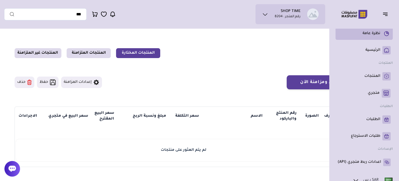
click at [383, 34] on rect at bounding box center [386, 33] width 8 height 8
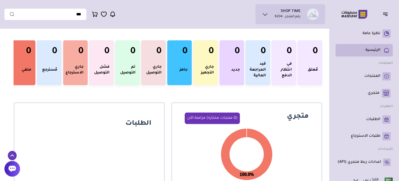
click at [384, 49] on rect at bounding box center [386, 50] width 8 height 8
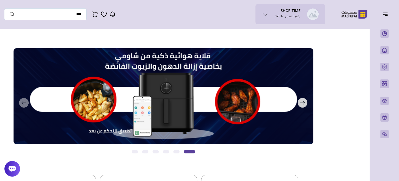
click at [176, 153] on button "التالي" at bounding box center [158, 102] width 300 height 109
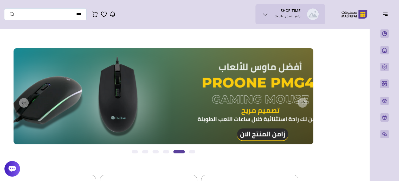
click at [167, 152] on button "Slide 1" at bounding box center [166, 151] width 6 height 3
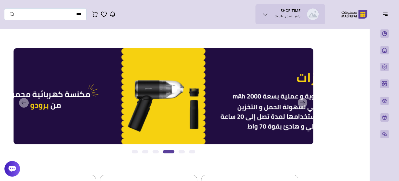
click at [153, 152] on button "Slide 1" at bounding box center [155, 151] width 6 height 3
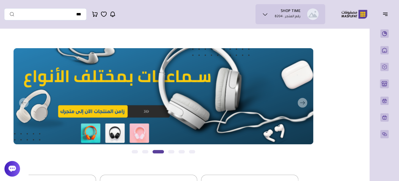
click at [144, 153] on button "Slide 1" at bounding box center [145, 151] width 6 height 3
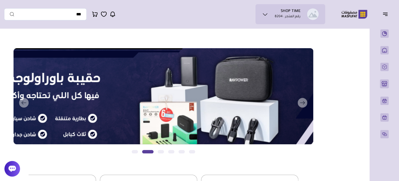
click at [133, 152] on button "Slide 1" at bounding box center [135, 151] width 6 height 3
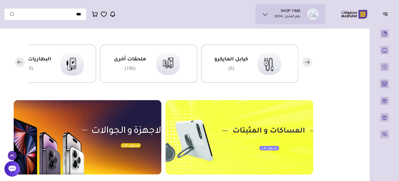
scroll to position [156, 0]
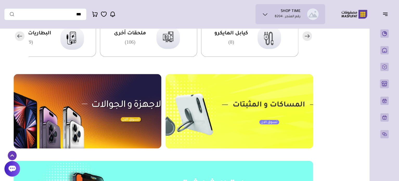
click at [133, 110] on img at bounding box center [88, 111] width 148 height 74
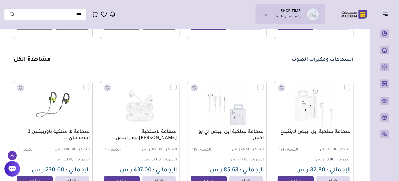
scroll to position [962, 0]
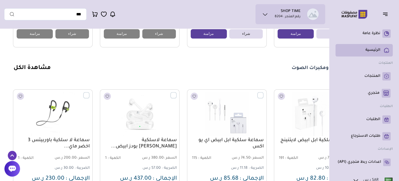
click at [382, 52] on link "الرئيسية" at bounding box center [364, 50] width 53 height 8
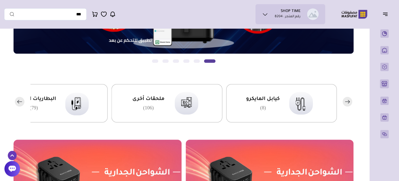
scroll to position [130, 0]
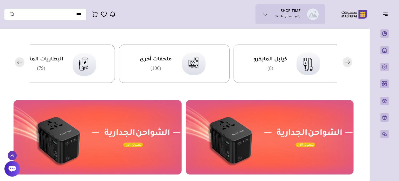
drag, startPoint x: 127, startPoint y: 65, endPoint x: 323, endPoint y: 56, distance: 196.3
click at [229, 56] on div "ملحقات أخرى (106)" at bounding box center [174, 63] width 111 height 38
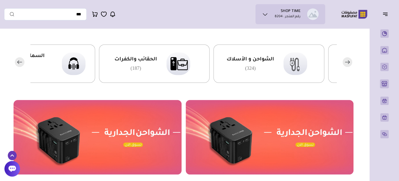
drag, startPoint x: 169, startPoint y: 78, endPoint x: 319, endPoint y: 75, distance: 150.6
click at [319, 75] on div "الشواحن و الأسلاك (324)" at bounding box center [268, 63] width 111 height 38
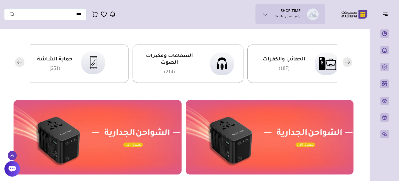
drag, startPoint x: 165, startPoint y: 73, endPoint x: 301, endPoint y: 69, distance: 135.3
click at [200, 70] on div "السماعات ومكبرات الصوت (214)" at bounding box center [169, 64] width 63 height 22
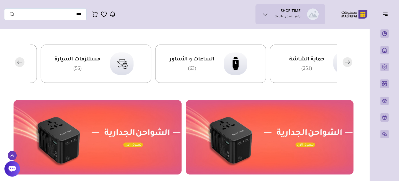
drag, startPoint x: 159, startPoint y: 66, endPoint x: 305, endPoint y: 72, distance: 146.0
click at [266, 72] on div "الساعات و الأساور (63)" at bounding box center [210, 63] width 111 height 38
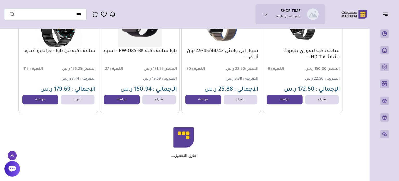
scroll to position [572, 0]
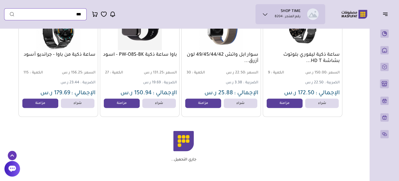
click at [72, 17] on input "text" at bounding box center [45, 14] width 82 height 12
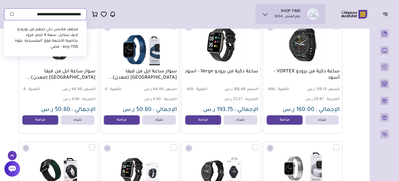
scroll to position [0, 0]
type input "*"
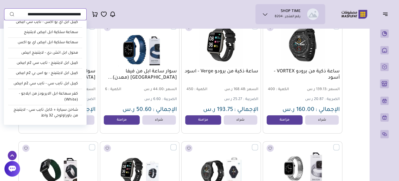
scroll to position [702, 0]
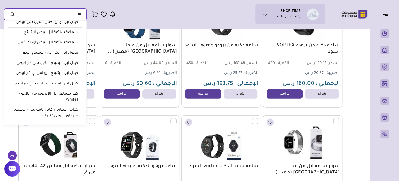
type input "*"
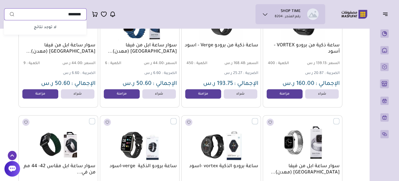
type input "********"
click at [4, 8] on button "submit" at bounding box center [9, 14] width 10 height 12
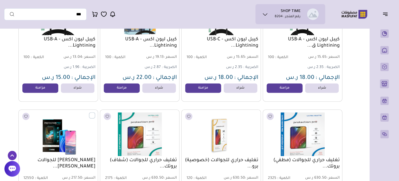
scroll to position [1378, 0]
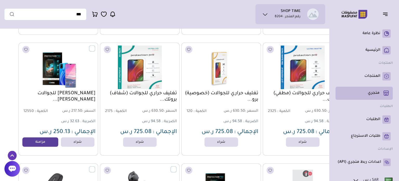
click at [383, 91] on rect at bounding box center [386, 93] width 9 height 9
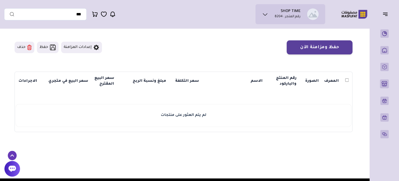
scroll to position [26, 0]
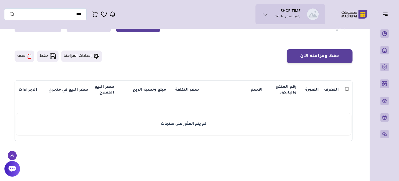
click at [96, 56] on icon at bounding box center [96, 56] width 5 height 5
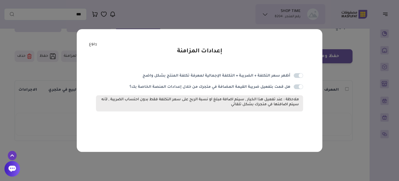
click at [92, 46] on link "رجوع" at bounding box center [93, 44] width 8 height 6
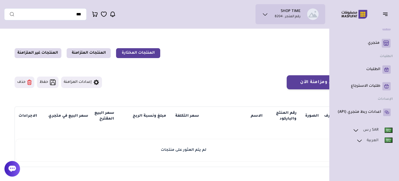
scroll to position [52, 0]
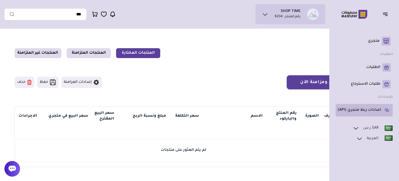
click at [366, 113] on link "اعدادات ربط متجري (API)" at bounding box center [364, 110] width 53 height 8
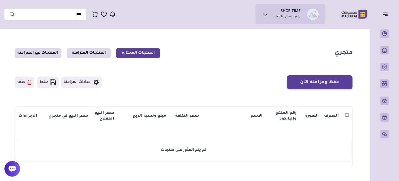
scroll to position [0, 0]
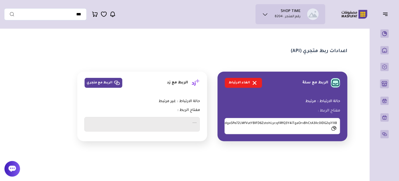
click at [112, 81] on link "الربط مع متجري" at bounding box center [104, 83] width 38 height 10
click at [385, 14] on icon "button" at bounding box center [385, 14] width 4 height 0
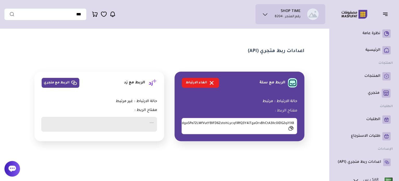
click at [358, 12] on img at bounding box center [354, 14] width 33 height 10
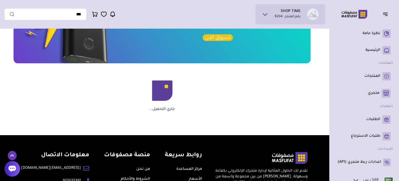
scroll to position [327, 0]
